Goal: Information Seeking & Learning: Learn about a topic

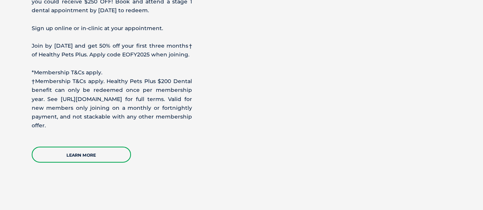
scroll to position [1105, 0]
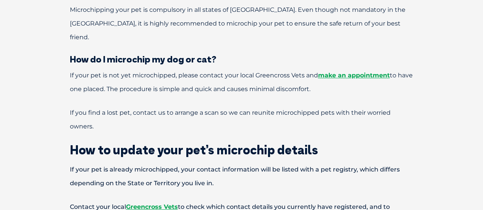
scroll to position [456, 0]
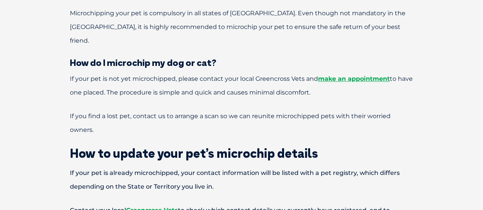
click at [334, 167] on p "If your pet is already microchipped, your contact information will be listed wi…" at bounding box center [241, 181] width 397 height 28
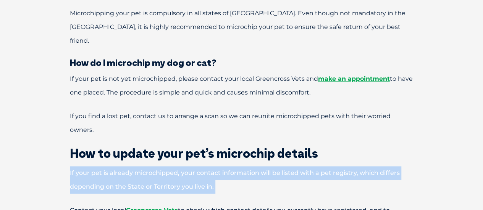
click at [334, 167] on p "If your pet is already microchipped, your contact information will be listed wi…" at bounding box center [241, 181] width 397 height 28
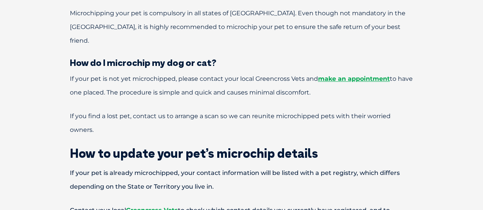
click at [344, 113] on div "What is a microchip? A microchip is about the size of a grain of rice and conta…" at bounding box center [242, 206] width 413 height 866
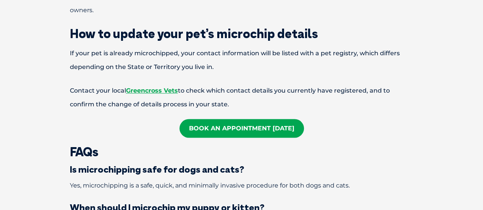
scroll to position [575, 0]
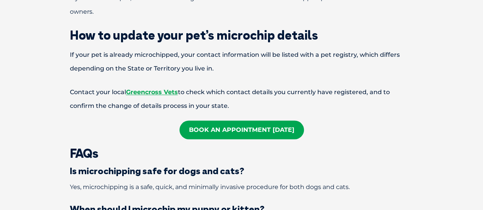
drag, startPoint x: 156, startPoint y: 63, endPoint x: 248, endPoint y: 43, distance: 94.7
click at [248, 48] on p "If your pet is already microchipped, your contact information will be listed wi…" at bounding box center [241, 62] width 397 height 28
click at [308, 86] on p "Contact your local Greencross Vets to check which contact details you currently…" at bounding box center [241, 100] width 397 height 28
